Goal: Check status

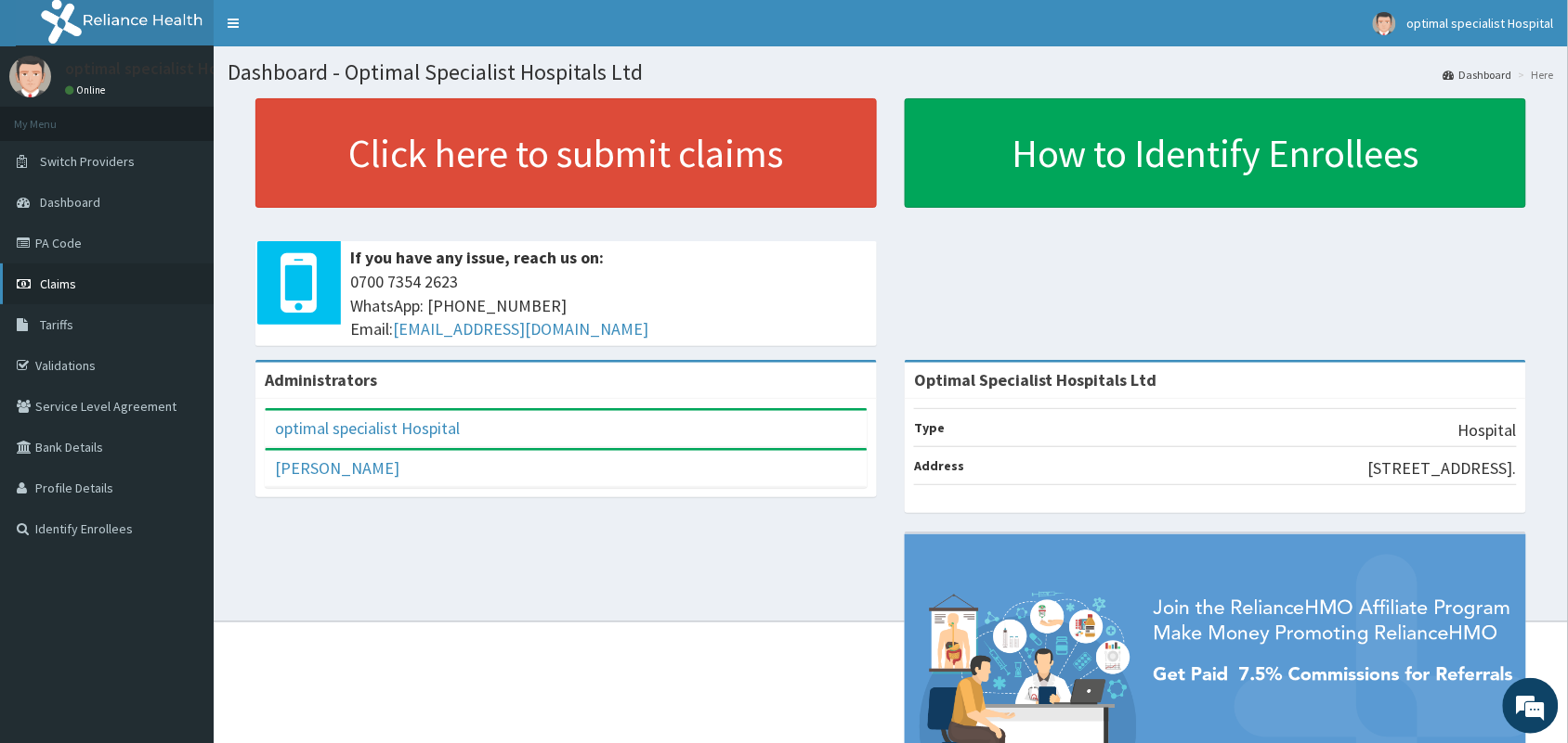
click at [90, 281] on link "Claims" at bounding box center [106, 283] width 213 height 41
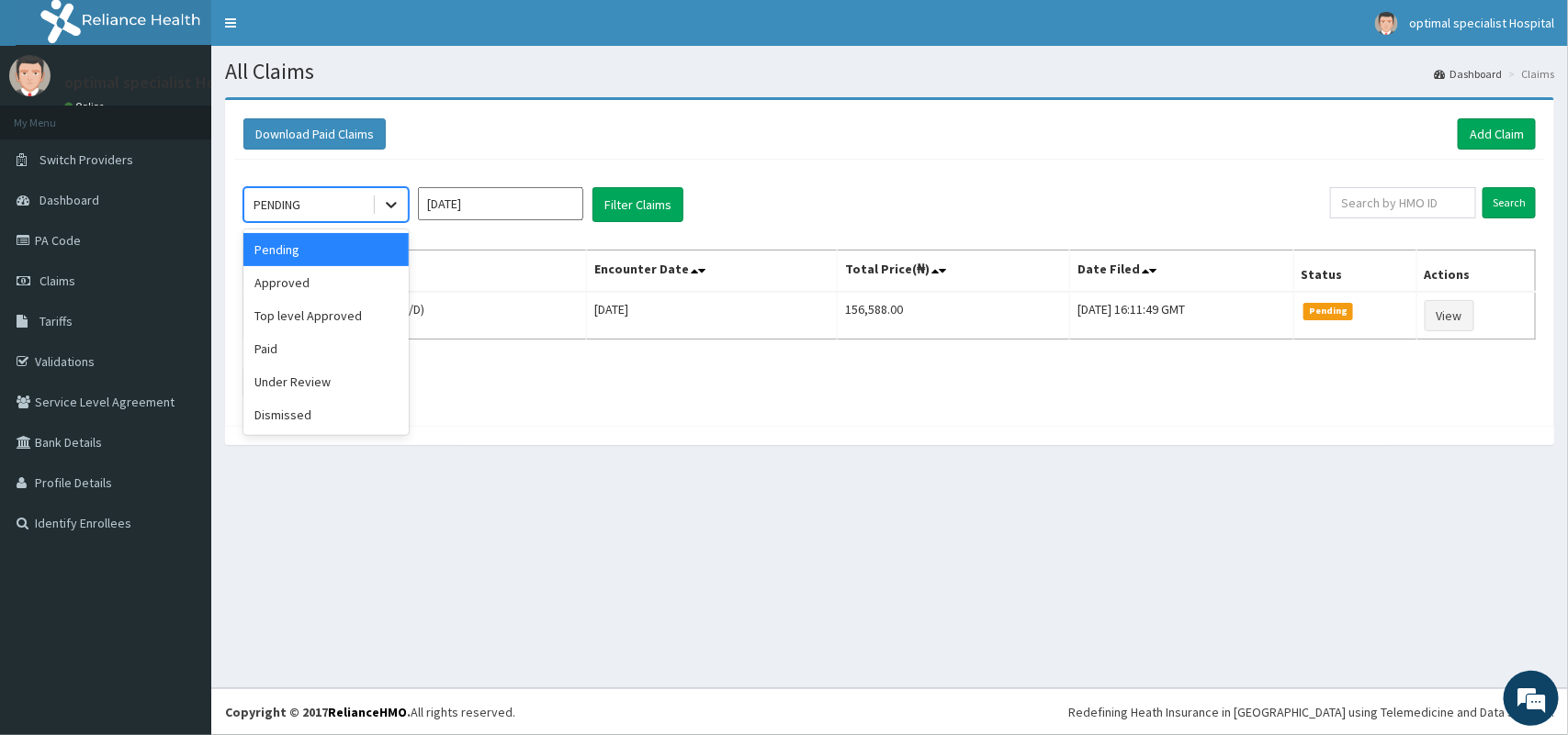
click at [388, 200] on icon at bounding box center [391, 205] width 19 height 19
click at [313, 387] on div "Under Review" at bounding box center [326, 382] width 166 height 33
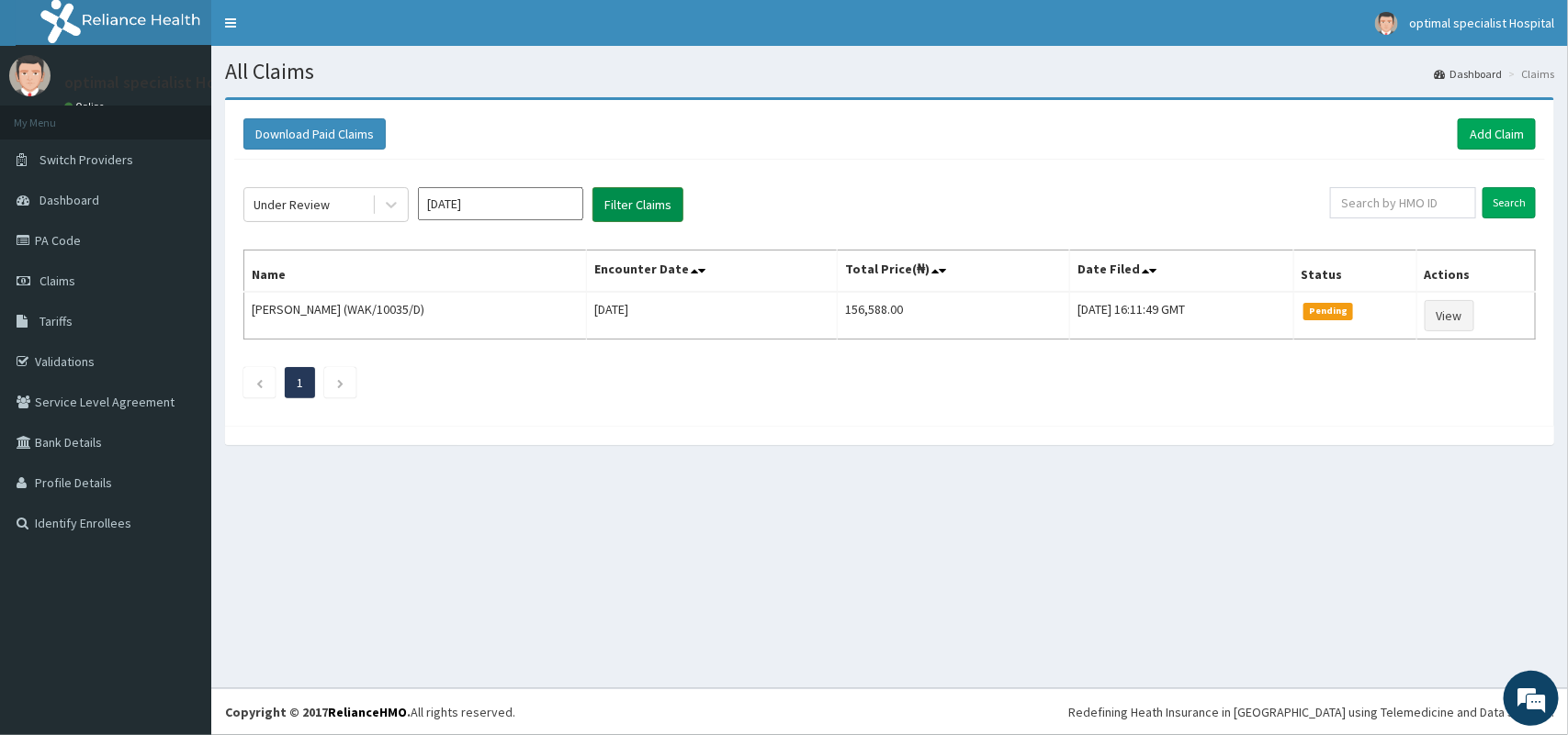
click at [643, 198] on button "Filter Claims" at bounding box center [637, 205] width 91 height 35
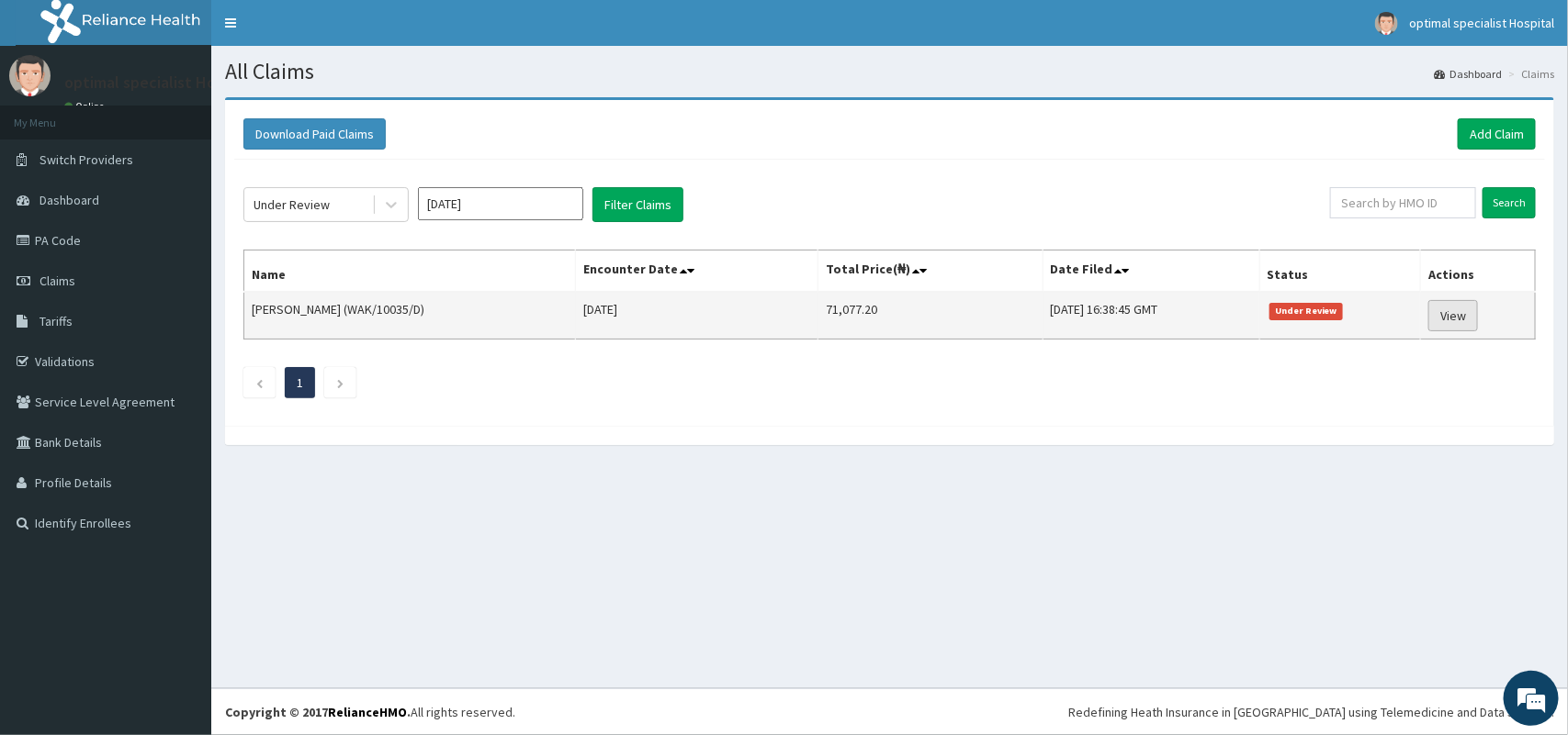
click at [1454, 311] on link "View" at bounding box center [1453, 316] width 50 height 31
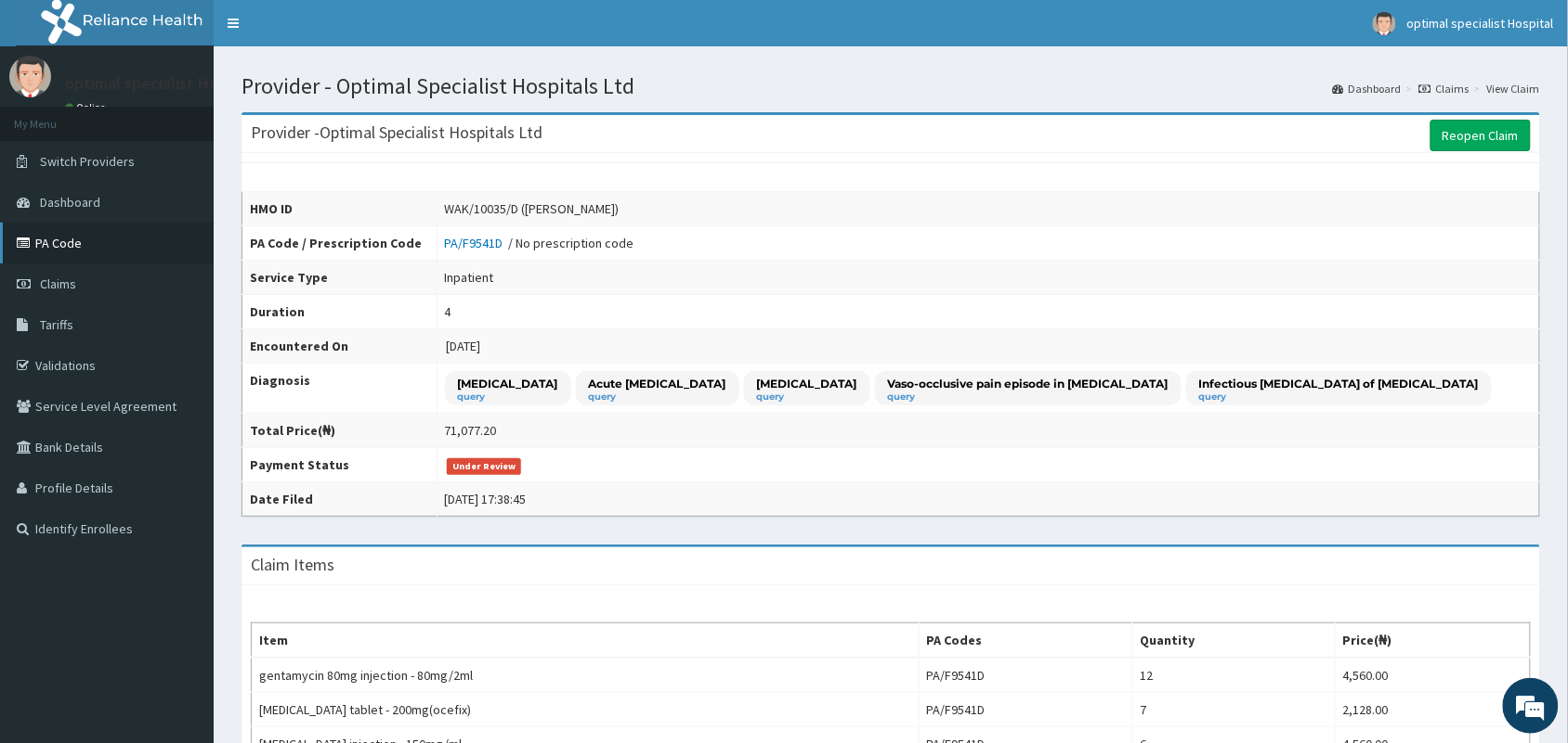
click at [50, 246] on link "PA Code" at bounding box center [106, 243] width 213 height 41
